Goal: Transaction & Acquisition: Purchase product/service

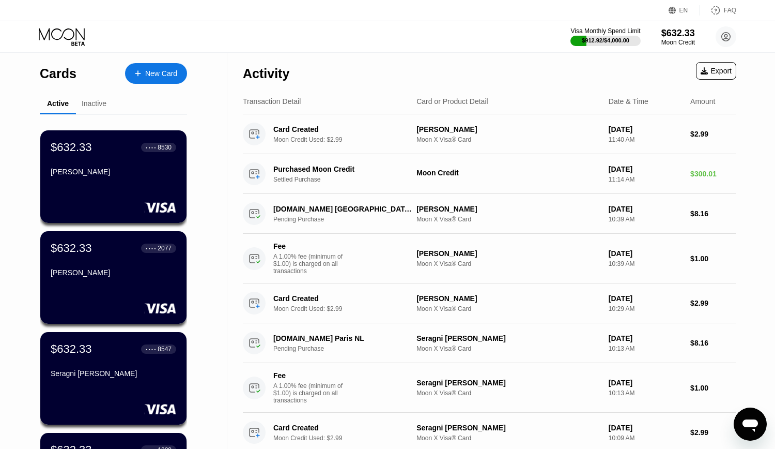
click at [161, 73] on div "New Card" at bounding box center [161, 73] width 32 height 9
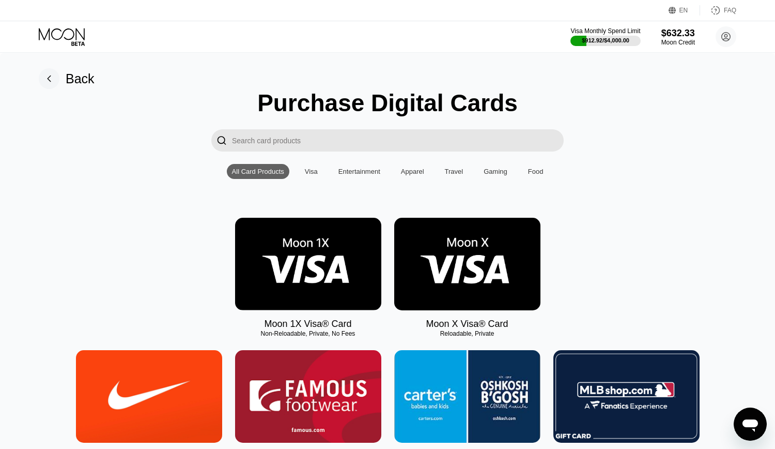
click at [482, 258] on img at bounding box center [467, 264] width 146 height 93
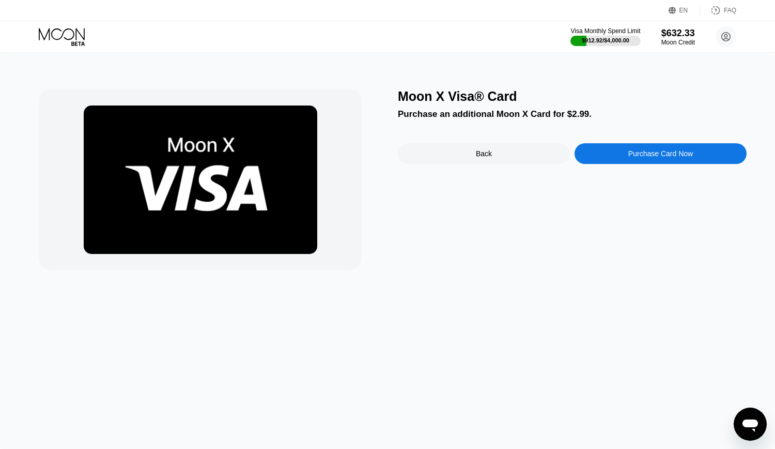
click at [676, 154] on div "Purchase Card Now" at bounding box center [660, 153] width 65 height 8
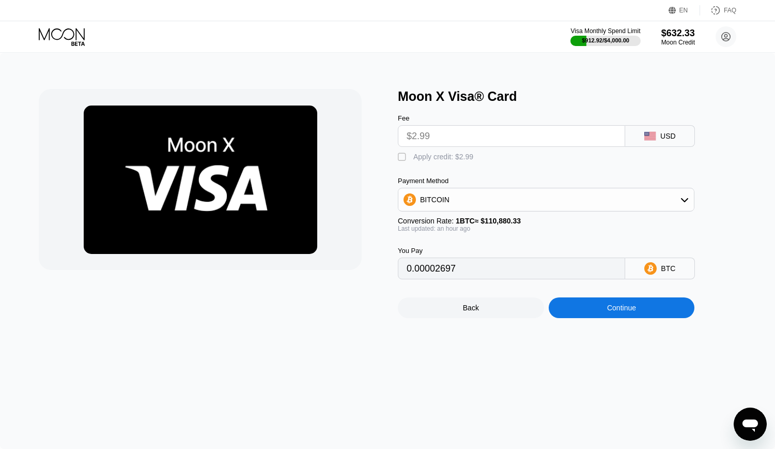
click at [407, 161] on div "" at bounding box center [403, 157] width 10 height 10
type input "0"
click at [634, 312] on div "Continue" at bounding box center [621, 307] width 29 height 8
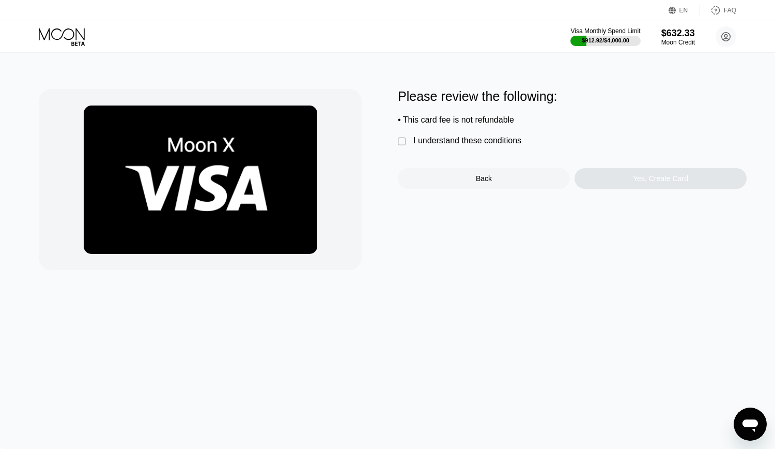
click at [469, 145] on div "I understand these conditions" at bounding box center [467, 140] width 108 height 9
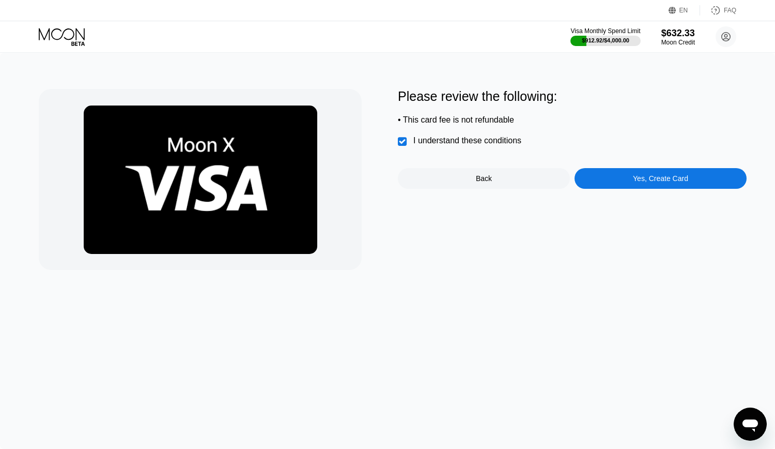
click at [661, 182] on div "Yes, Create Card" at bounding box center [660, 178] width 55 height 8
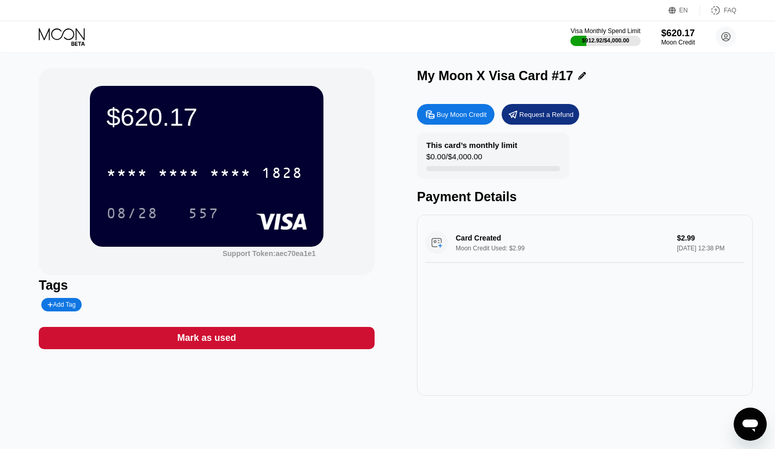
click at [578, 78] on icon at bounding box center [582, 76] width 8 height 8
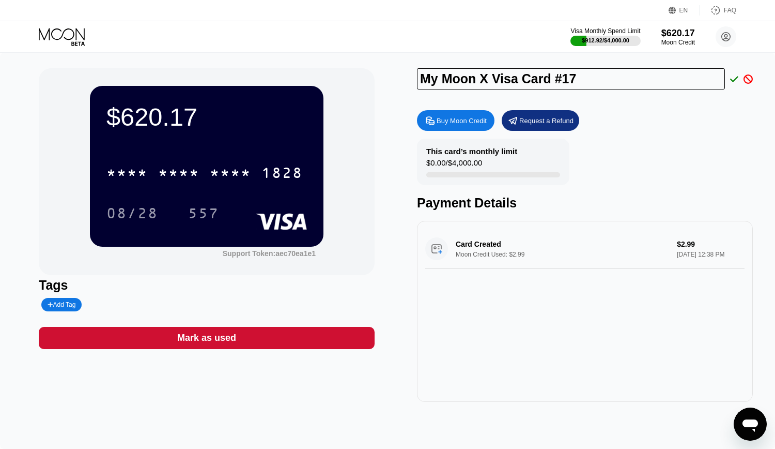
drag, startPoint x: 609, startPoint y: 73, endPoint x: 272, endPoint y: 83, distance: 336.6
click at [417, 83] on input "My Moon X Visa Card #17" at bounding box center [571, 78] width 308 height 21
paste input "mandollasabrina"
click at [476, 80] on input "mandollasabrina" at bounding box center [571, 78] width 308 height 21
click at [480, 80] on input "mandolla [PERSON_NAME]" at bounding box center [571, 78] width 308 height 21
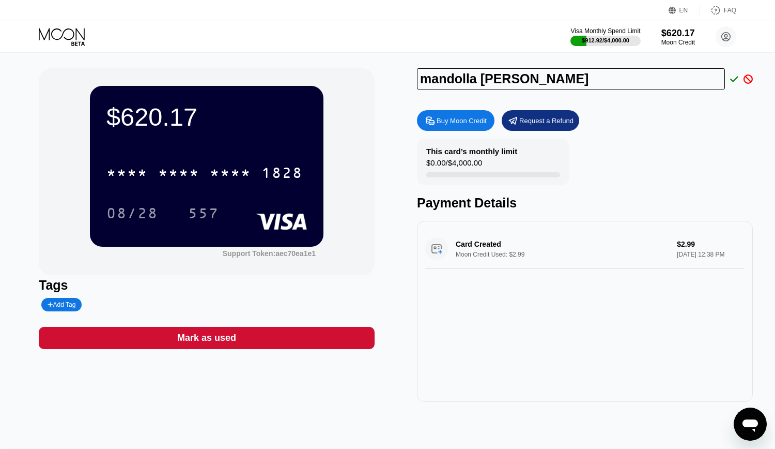
click at [560, 79] on input "mandolla [PERSON_NAME]" at bounding box center [571, 78] width 308 height 21
drag, startPoint x: 430, startPoint y: 80, endPoint x: 421, endPoint y: 76, distance: 10.0
click at [421, 77] on input "mandolla [PERSON_NAME]" at bounding box center [571, 78] width 308 height 21
click at [547, 84] on input "Mandolla [PERSON_NAME]" at bounding box center [571, 78] width 308 height 21
type input "Mandolla [PERSON_NAME]"
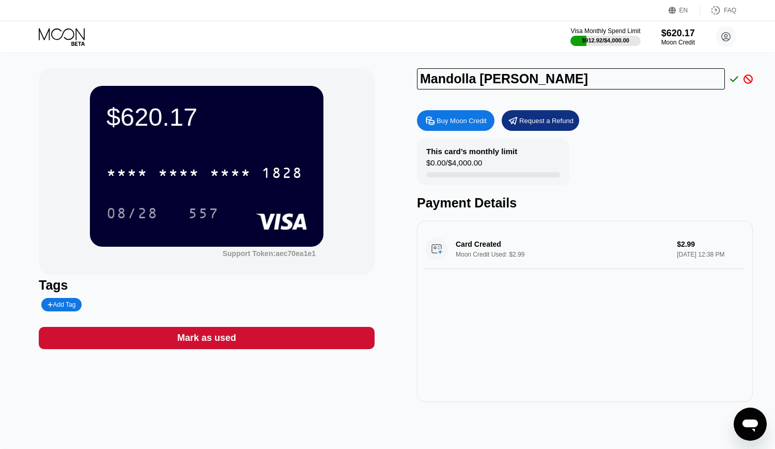
click at [733, 79] on icon at bounding box center [734, 78] width 8 height 9
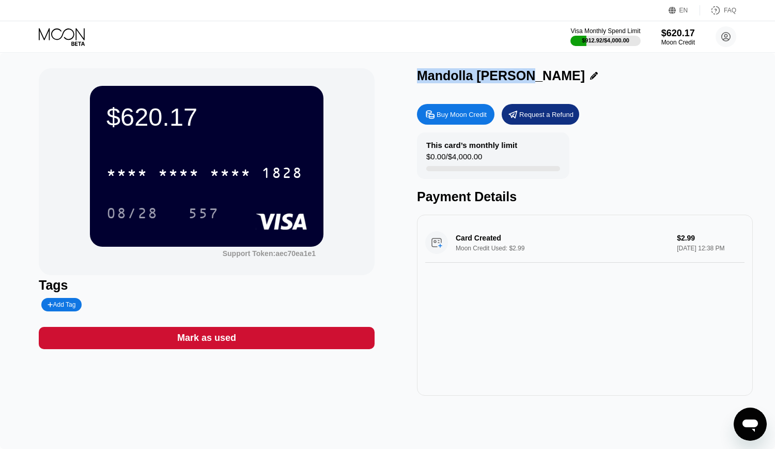
drag, startPoint x: 419, startPoint y: 75, endPoint x: 518, endPoint y: 74, distance: 98.7
click at [518, 74] on div "Mandolla [PERSON_NAME]" at bounding box center [501, 75] width 168 height 15
copy div "Mandolla [PERSON_NAME]"
click at [390, 17] on div "EN Language English Save FAQ" at bounding box center [387, 10] width 775 height 21
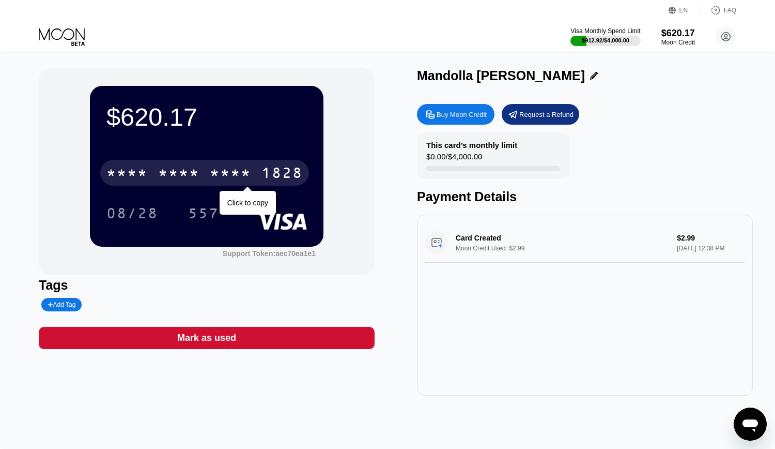
click at [187, 176] on div "* * * *" at bounding box center [178, 174] width 41 height 17
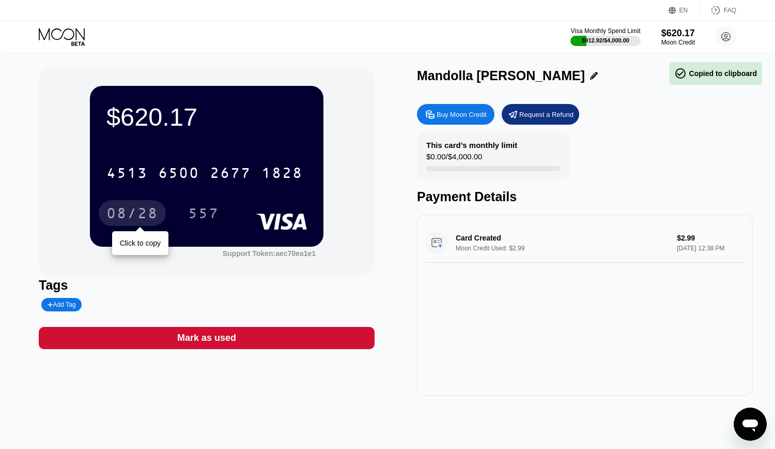
click at [134, 212] on div "08/28" at bounding box center [132, 214] width 52 height 17
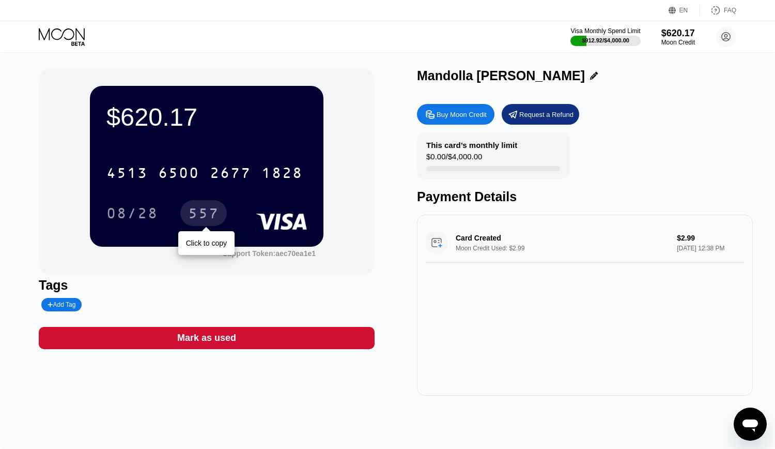
click at [200, 208] on div "557" at bounding box center [203, 214] width 31 height 17
click at [56, 40] on icon at bounding box center [62, 34] width 46 height 12
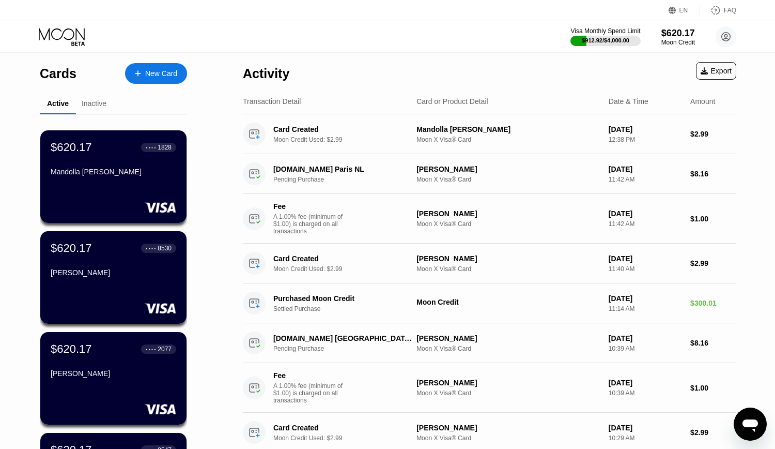
click at [435, 44] on div "Visa Monthly Spend Limit $912.92 / $4,000.00 $620.17 Moon Credit nostracosaprin…" at bounding box center [387, 36] width 775 height 31
click at [458, 45] on div "Visa Monthly Spend Limit $912.92 / $4,000.00 $620.17 Moon Credit nostracosaprin…" at bounding box center [387, 36] width 775 height 31
click at [728, 36] on circle at bounding box center [726, 36] width 21 height 21
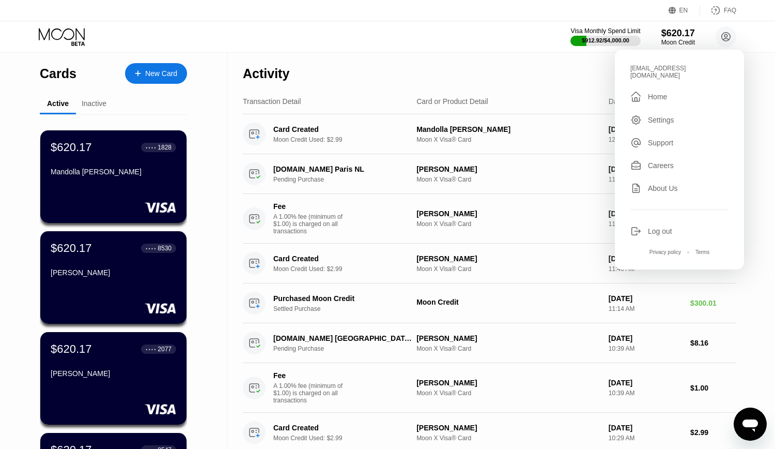
click at [661, 227] on div "Log out" at bounding box center [660, 231] width 24 height 8
click at [658, 227] on div "Log out" at bounding box center [660, 231] width 24 height 8
